Goal: Check status: Check status

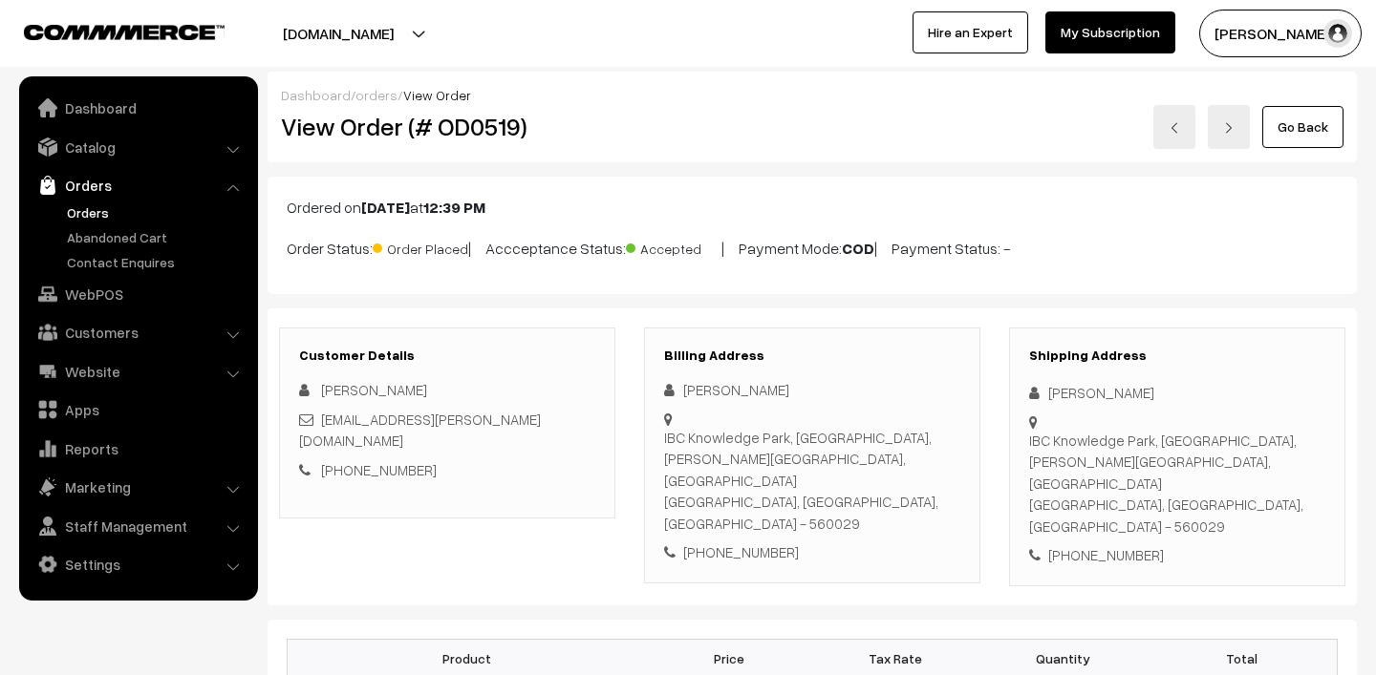
scroll to position [79, 0]
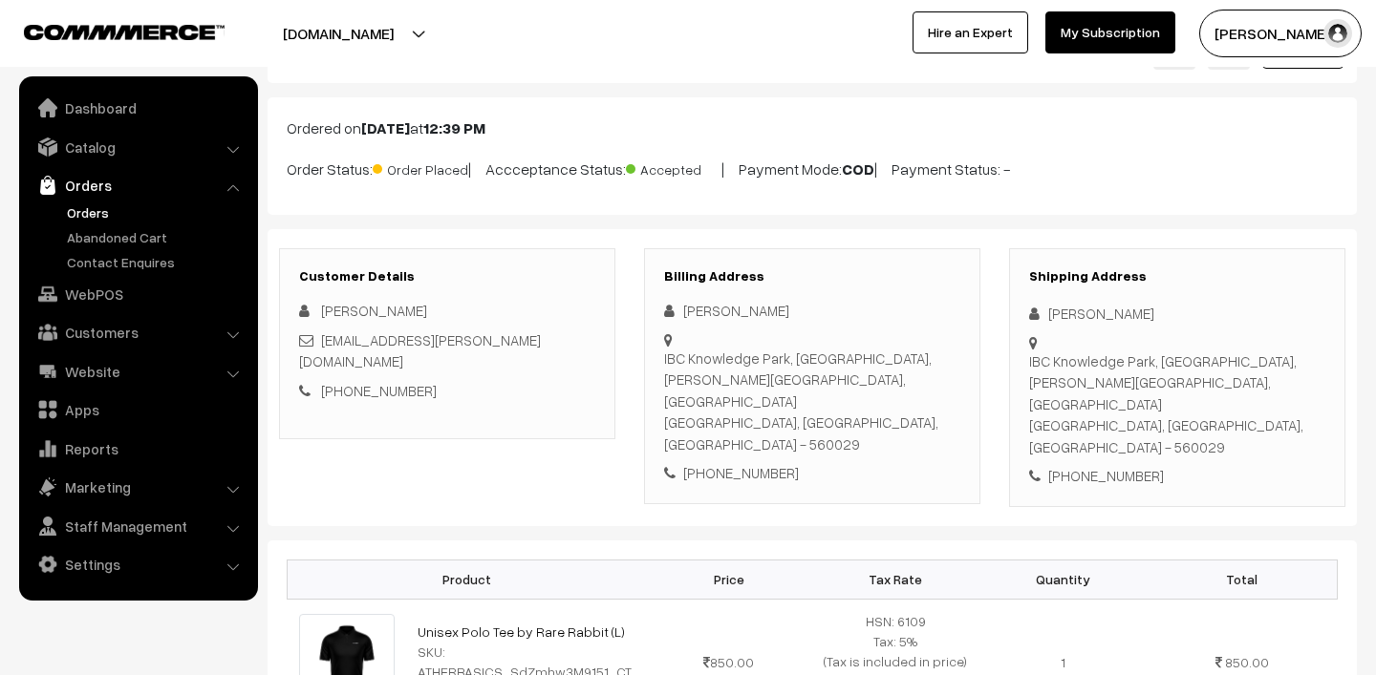
click at [108, 203] on link "Orders" at bounding box center [156, 213] width 189 height 20
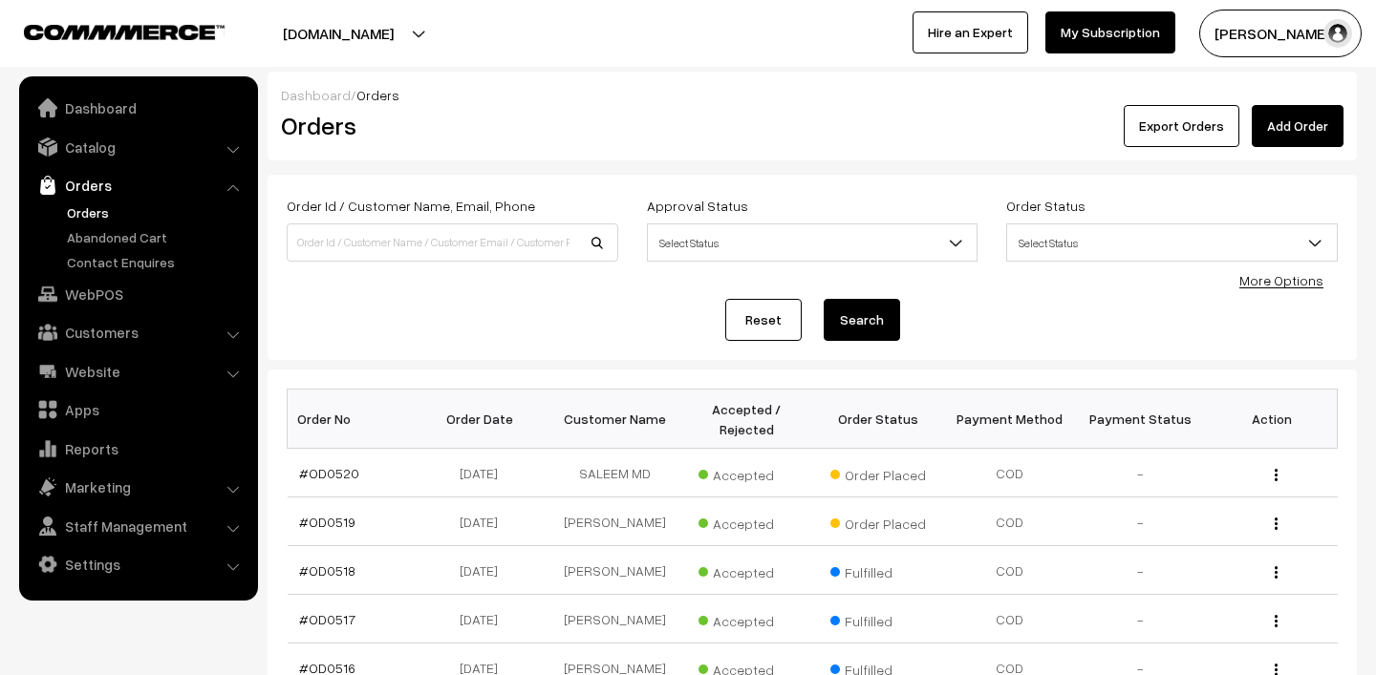
click at [87, 215] on link "Orders" at bounding box center [156, 213] width 189 height 20
